Goal: Task Accomplishment & Management: Manage account settings

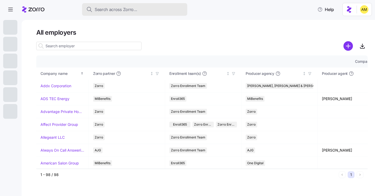
click at [118, 12] on span "Search across Zorro..." at bounding box center [116, 9] width 43 height 7
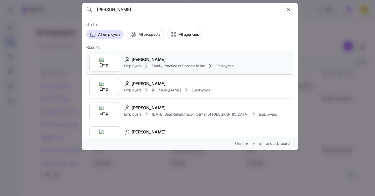
type input "[PERSON_NAME]"
click at [144, 59] on span "[PERSON_NAME]" at bounding box center [149, 59] width 34 height 7
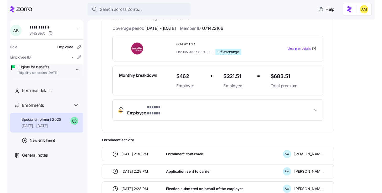
scroll to position [125, 0]
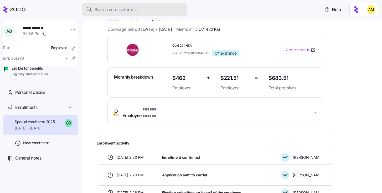
click at [111, 9] on span "Search across Zorro..." at bounding box center [116, 9] width 43 height 7
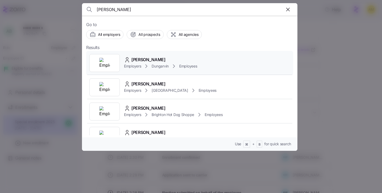
type input "[PERSON_NAME]"
click at [148, 62] on span "[PERSON_NAME]" at bounding box center [149, 59] width 34 height 7
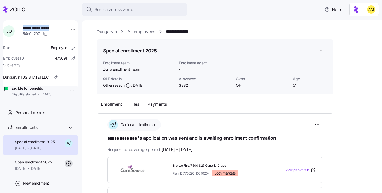
drag, startPoint x: 54, startPoint y: 27, endPoint x: 24, endPoint y: 28, distance: 30.3
click at [24, 28] on div "**********" at bounding box center [44, 31] width 46 height 16
copy span "**********"
click at [35, 116] on span "Personal details" at bounding box center [30, 112] width 30 height 7
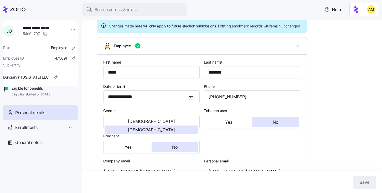
scroll to position [50, 0]
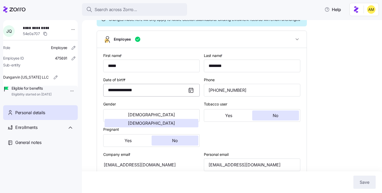
type input "OH"
drag, startPoint x: 241, startPoint y: 94, endPoint x: 206, endPoint y: 94, distance: 35.0
click at [206, 94] on input "[PHONE_NUMBER]" at bounding box center [252, 90] width 97 height 13
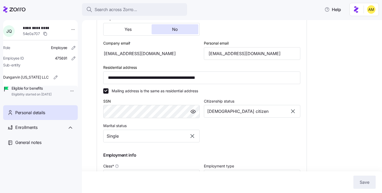
scroll to position [201, 0]
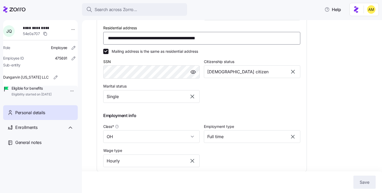
drag, startPoint x: 204, startPoint y: 44, endPoint x: 105, endPoint y: 42, distance: 99.2
click at [105, 42] on input "**********" at bounding box center [201, 38] width 197 height 13
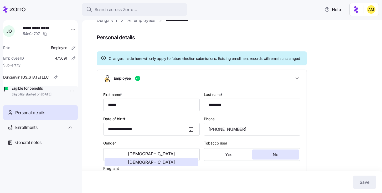
scroll to position [0, 0]
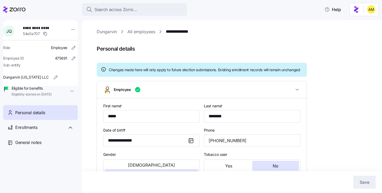
click at [185, 34] on link "**********" at bounding box center [181, 31] width 31 height 7
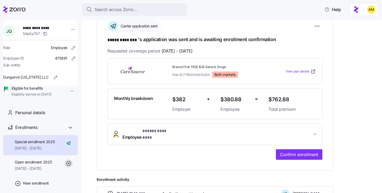
scroll to position [106, 0]
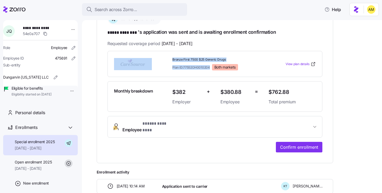
drag, startPoint x: 211, startPoint y: 67, endPoint x: 170, endPoint y: 61, distance: 41.2
click at [170, 61] on div "Bronze First 7500 $25 Generic Drugs Plan ID: 77552OH0010204 Both markets View p…" at bounding box center [215, 63] width 206 height 17
copy div "Bronze First 7500 $25 Generic Drugs Plan ID: 77552OH0010204"
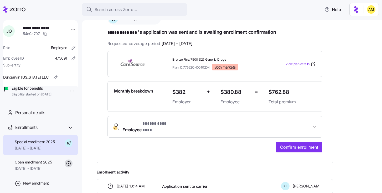
click at [18, 7] on icon at bounding box center [14, 9] width 22 height 6
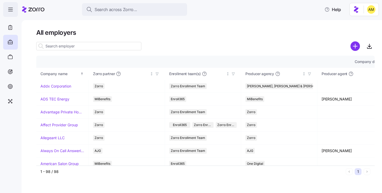
click at [10, 11] on icon "button" at bounding box center [10, 9] width 6 height 6
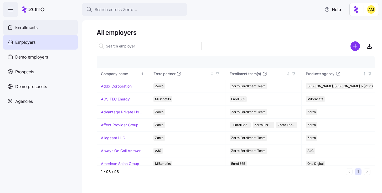
click at [26, 29] on span "Enrollments" at bounding box center [26, 27] width 22 height 7
